Goal: Information Seeking & Learning: Learn about a topic

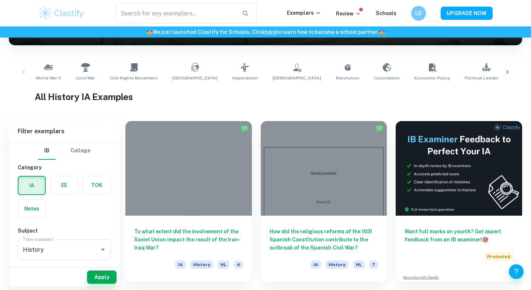
scroll to position [128, 0]
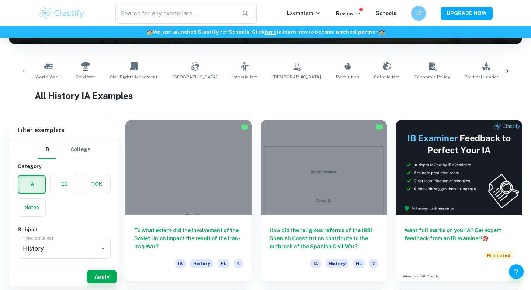
click at [508, 70] on icon at bounding box center [506, 70] width 7 height 7
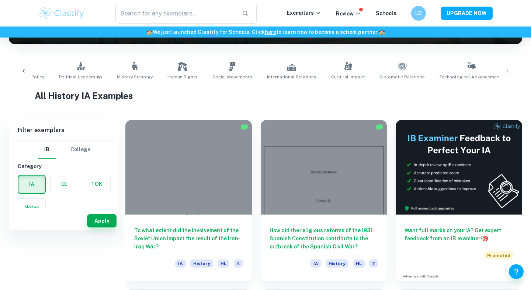
scroll to position [0, 0]
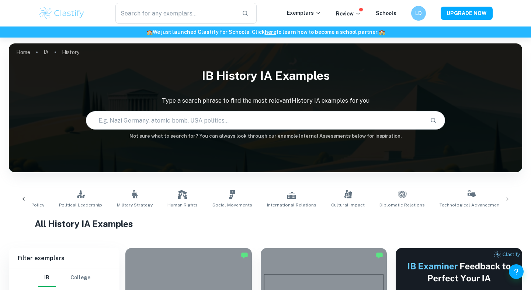
click at [164, 118] on input "text" at bounding box center [254, 120] width 337 height 21
type input "[GEOGRAPHIC_DATA]"
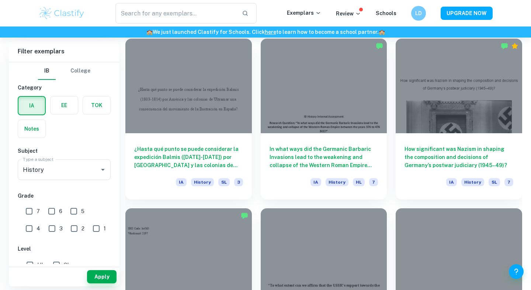
scroll to position [718, 0]
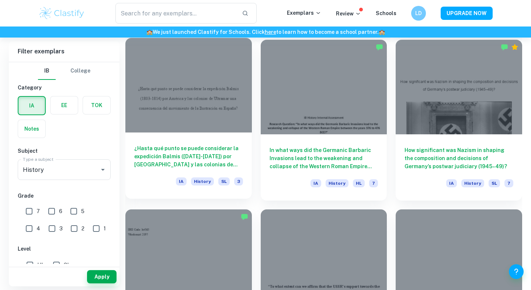
click at [205, 154] on h6 "¿Hasta qué punto se puede considerar la expedición Balmis ([DATE]-[DATE]) por […" at bounding box center [188, 156] width 109 height 24
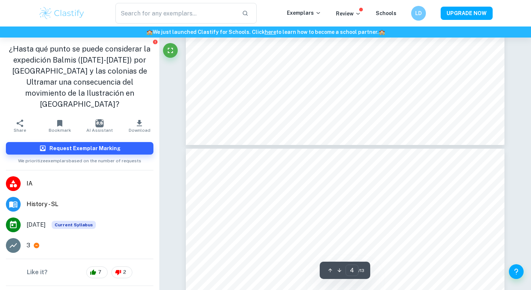
scroll to position [1521, 0]
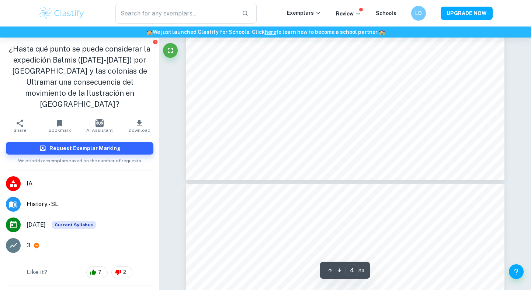
type input "5"
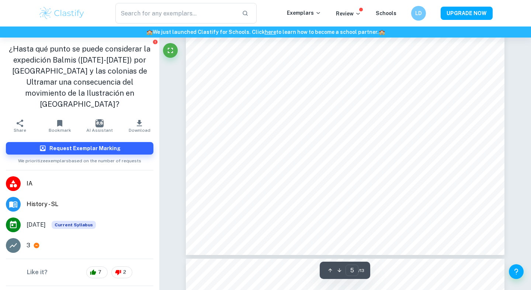
scroll to position [2154, 0]
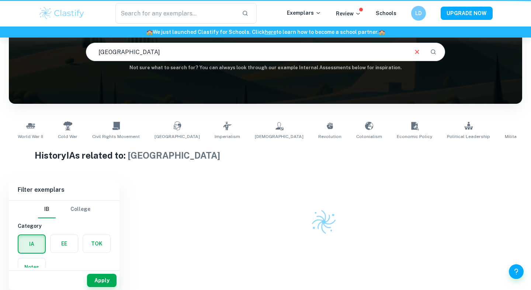
scroll to position [69, 0]
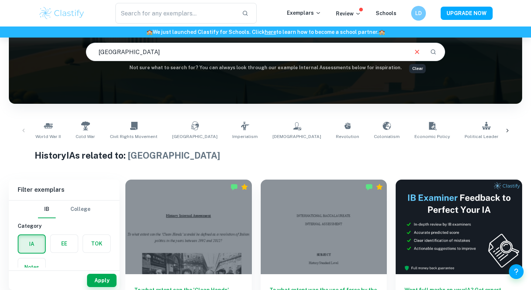
click at [413, 50] on icon "Clear" at bounding box center [417, 52] width 8 height 8
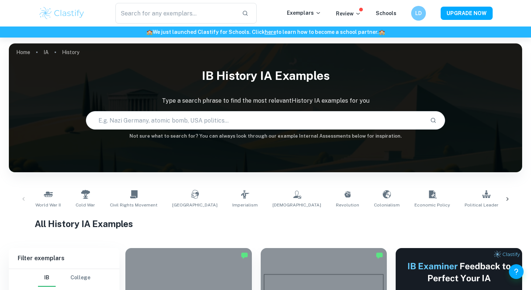
click at [255, 120] on input "text" at bounding box center [254, 120] width 337 height 21
type input "[GEOGRAPHIC_DATA]"
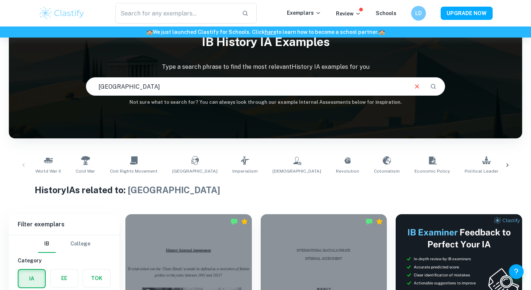
scroll to position [122, 0]
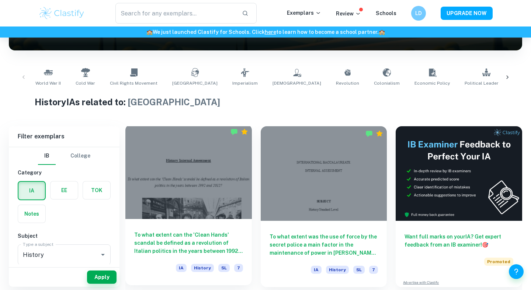
click at [229, 241] on h6 "To what extent can the 'Clean Hands' scandal be defined as a revolution of Ital…" at bounding box center [188, 243] width 109 height 24
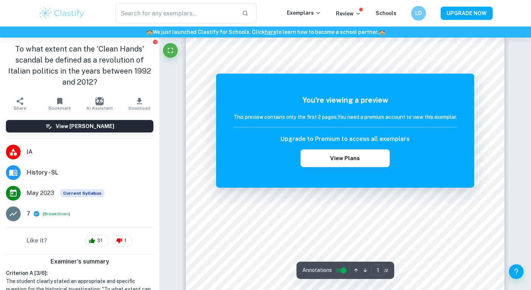
scroll to position [102, 0]
click at [58, 10] on img at bounding box center [61, 13] width 47 height 15
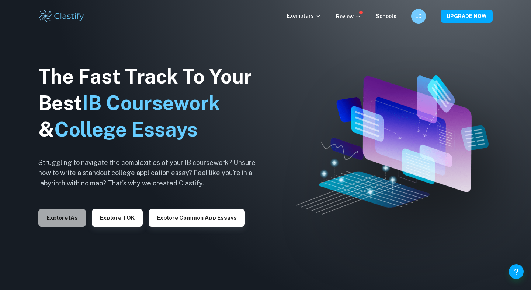
click at [59, 220] on button "Explore IAs" at bounding box center [62, 218] width 48 height 18
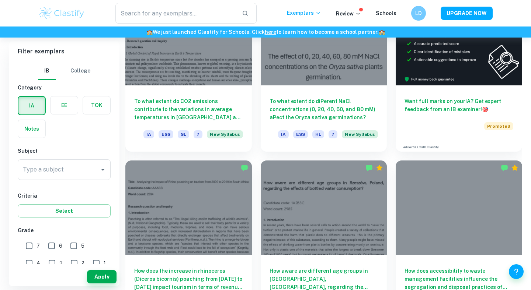
scroll to position [256, 0]
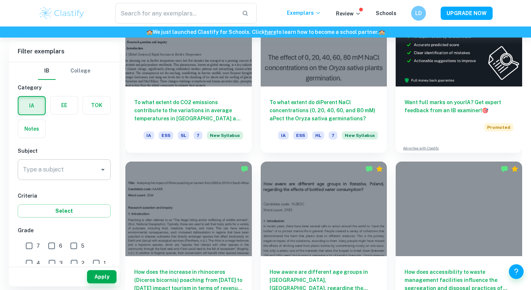
click at [88, 163] on input "Type a subject" at bounding box center [58, 170] width 75 height 14
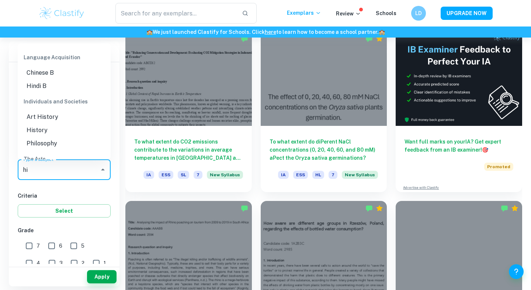
scroll to position [61, 0]
click at [43, 128] on li "History" at bounding box center [64, 128] width 93 height 13
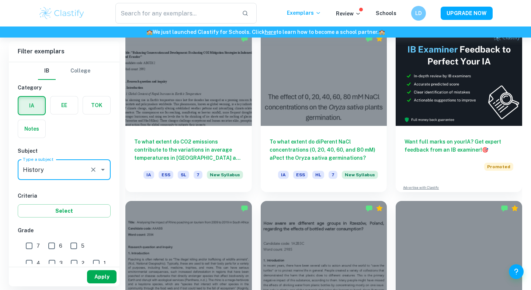
type input "History"
click at [99, 273] on button "Apply" at bounding box center [101, 276] width 29 height 13
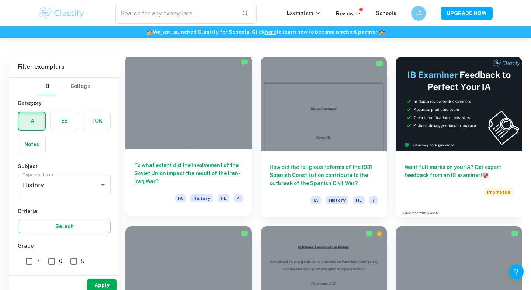
scroll to position [200, 0]
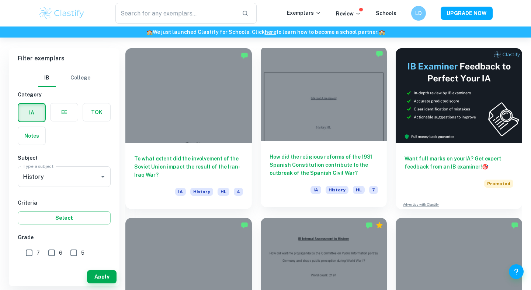
click at [304, 164] on h6 "How did the religious reforms of the 1931 Spanish Constitution contribute to th…" at bounding box center [323, 165] width 109 height 24
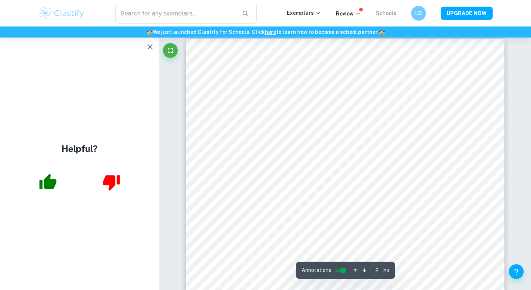
scroll to position [512, 0]
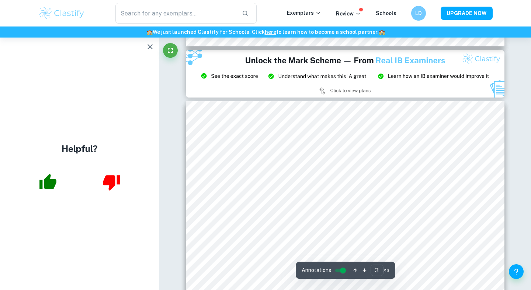
click at [363, 269] on icon "button" at bounding box center [364, 271] width 4 height 4
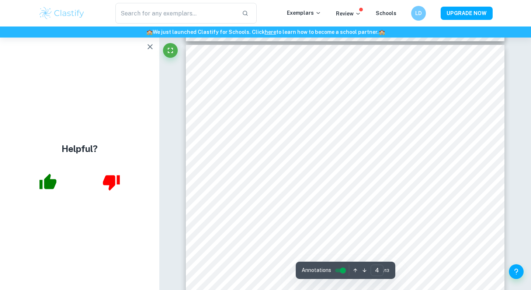
click at [363, 269] on icon "button" at bounding box center [364, 271] width 4 height 4
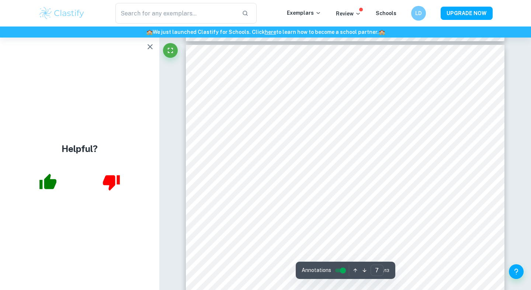
click at [363, 269] on icon "button" at bounding box center [364, 271] width 4 height 4
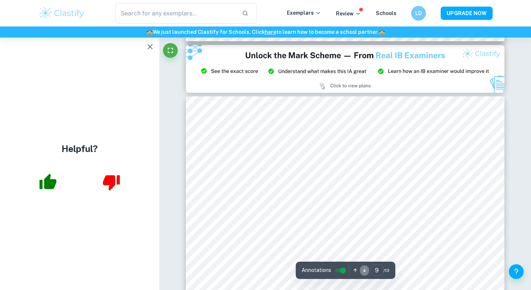
click at [363, 269] on icon "button" at bounding box center [364, 271] width 4 height 4
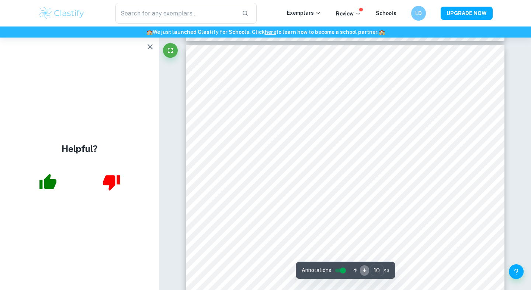
click at [363, 269] on icon "button" at bounding box center [364, 271] width 4 height 4
click at [356, 269] on icon "button" at bounding box center [355, 271] width 6 height 6
click at [362, 270] on icon "button" at bounding box center [364, 271] width 6 height 6
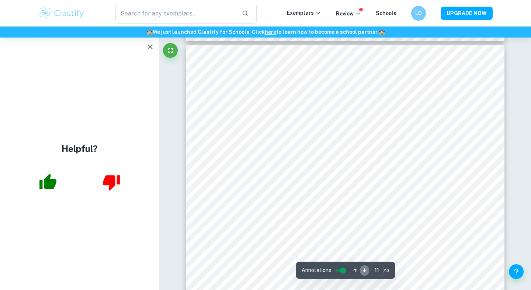
click at [362, 270] on icon "button" at bounding box center [364, 271] width 6 height 6
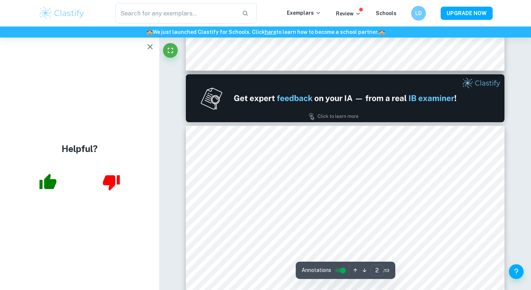
scroll to position [435, 0]
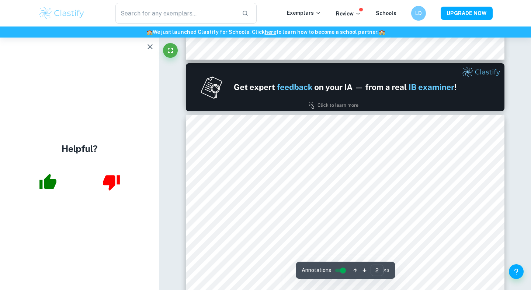
type input "1"
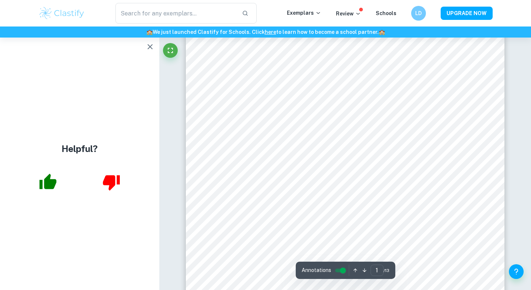
scroll to position [42, 0]
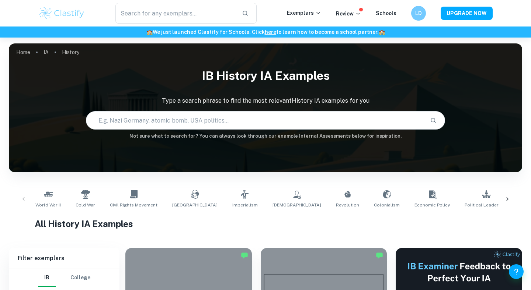
click at [186, 116] on input "text" at bounding box center [254, 120] width 337 height 21
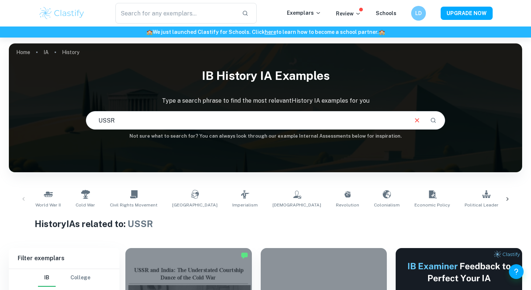
click at [147, 124] on input "USSR" at bounding box center [246, 120] width 321 height 21
type input "USSR purges"
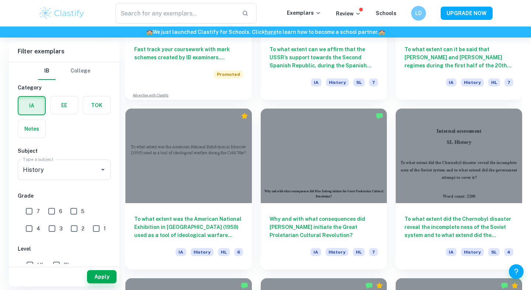
scroll to position [648, 0]
